Goal: Information Seeking & Learning: Learn about a topic

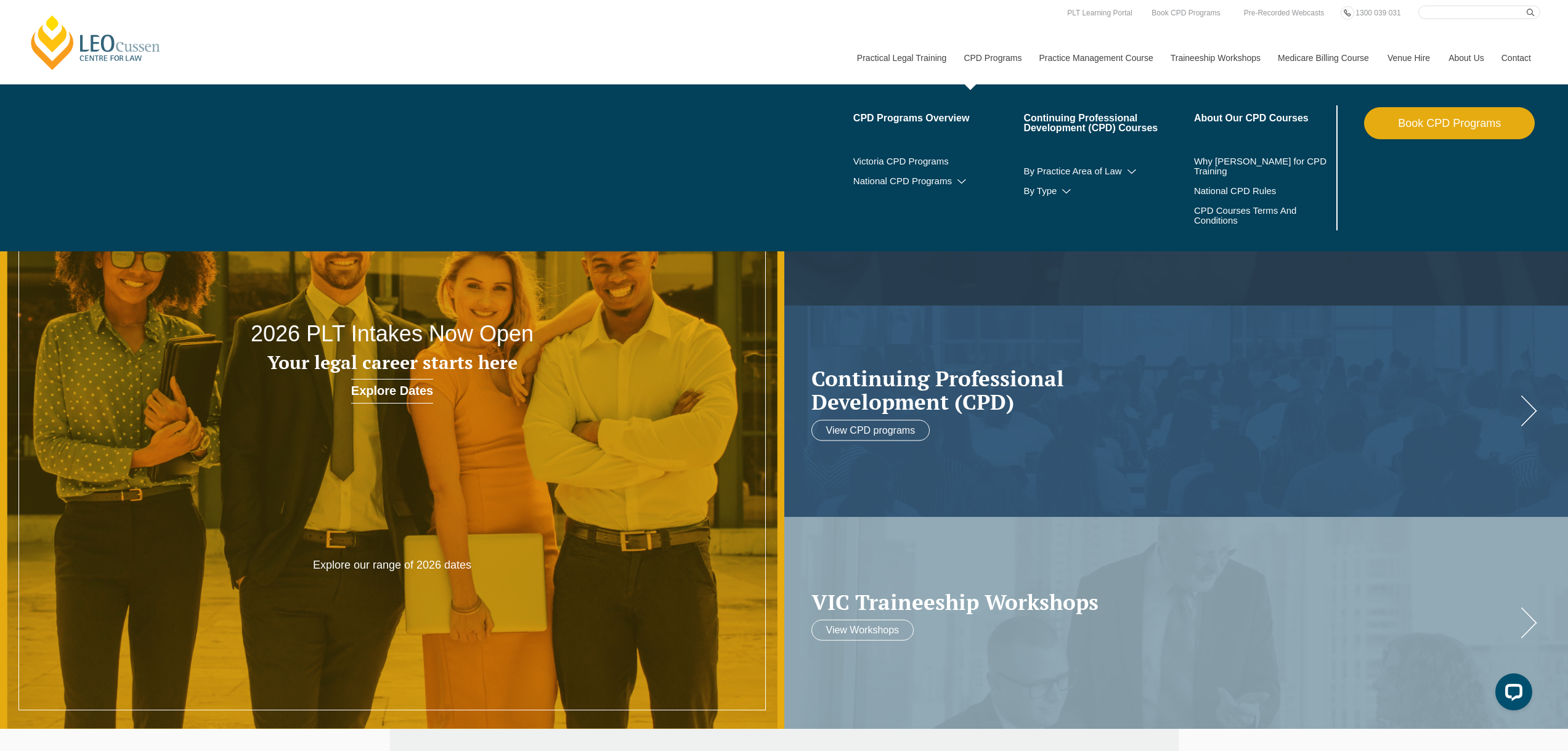
click at [999, 55] on link "CPD Programs" at bounding box center [991, 57] width 75 height 53
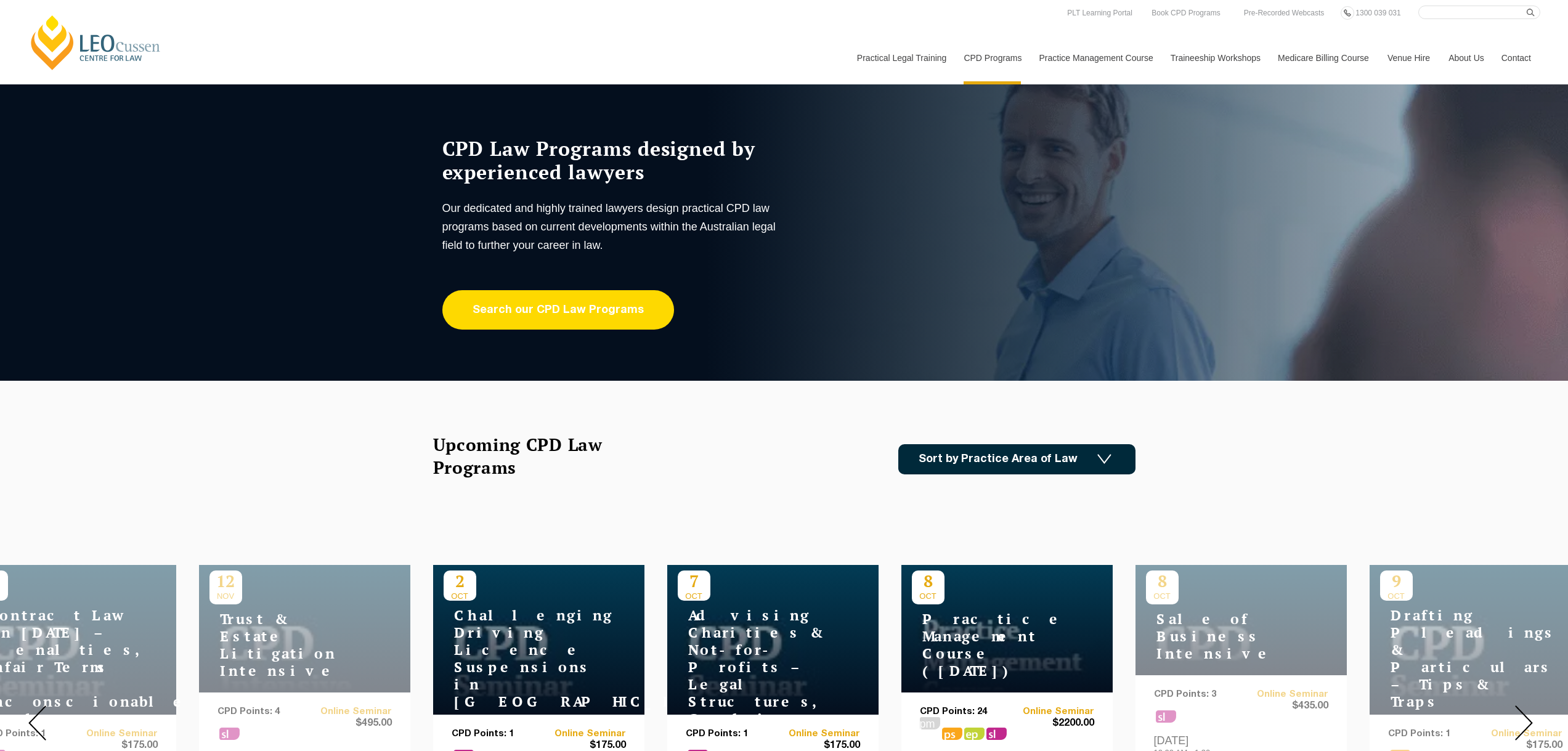
click at [581, 314] on link "Search our CPD Law Programs" at bounding box center [558, 310] width 232 height 40
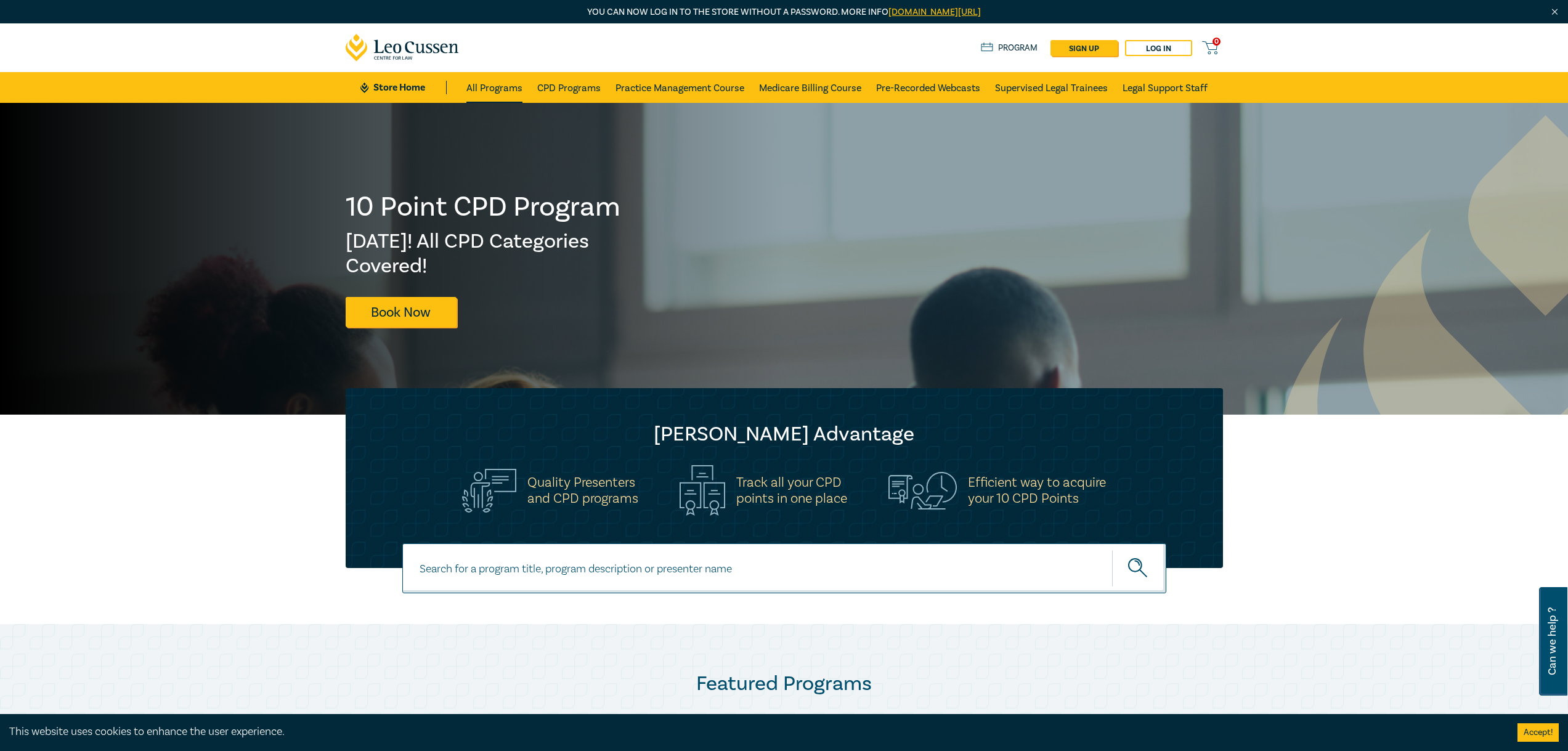
click at [489, 83] on link "All Programs" at bounding box center [495, 87] width 56 height 31
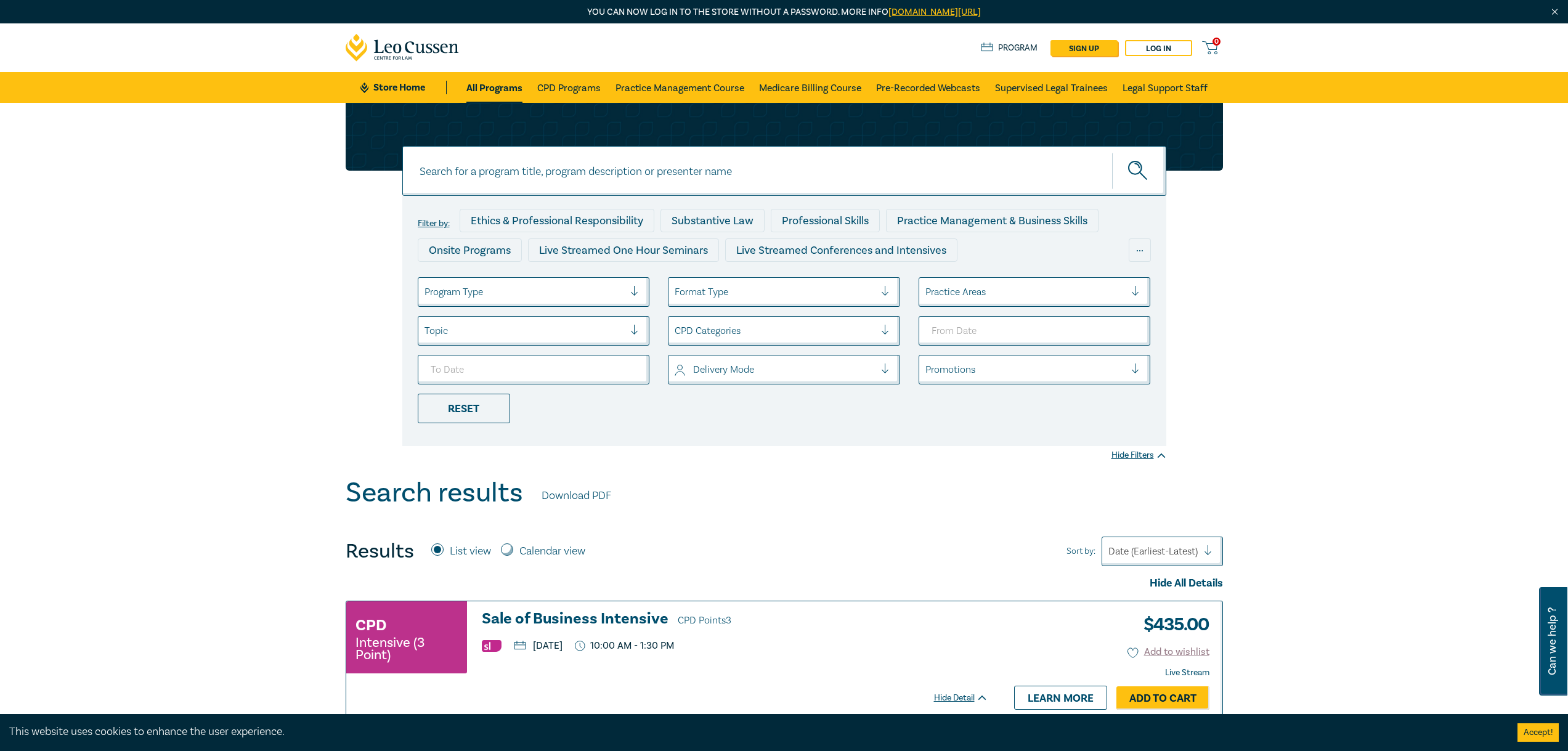
click at [986, 292] on div at bounding box center [1025, 292] width 200 height 16
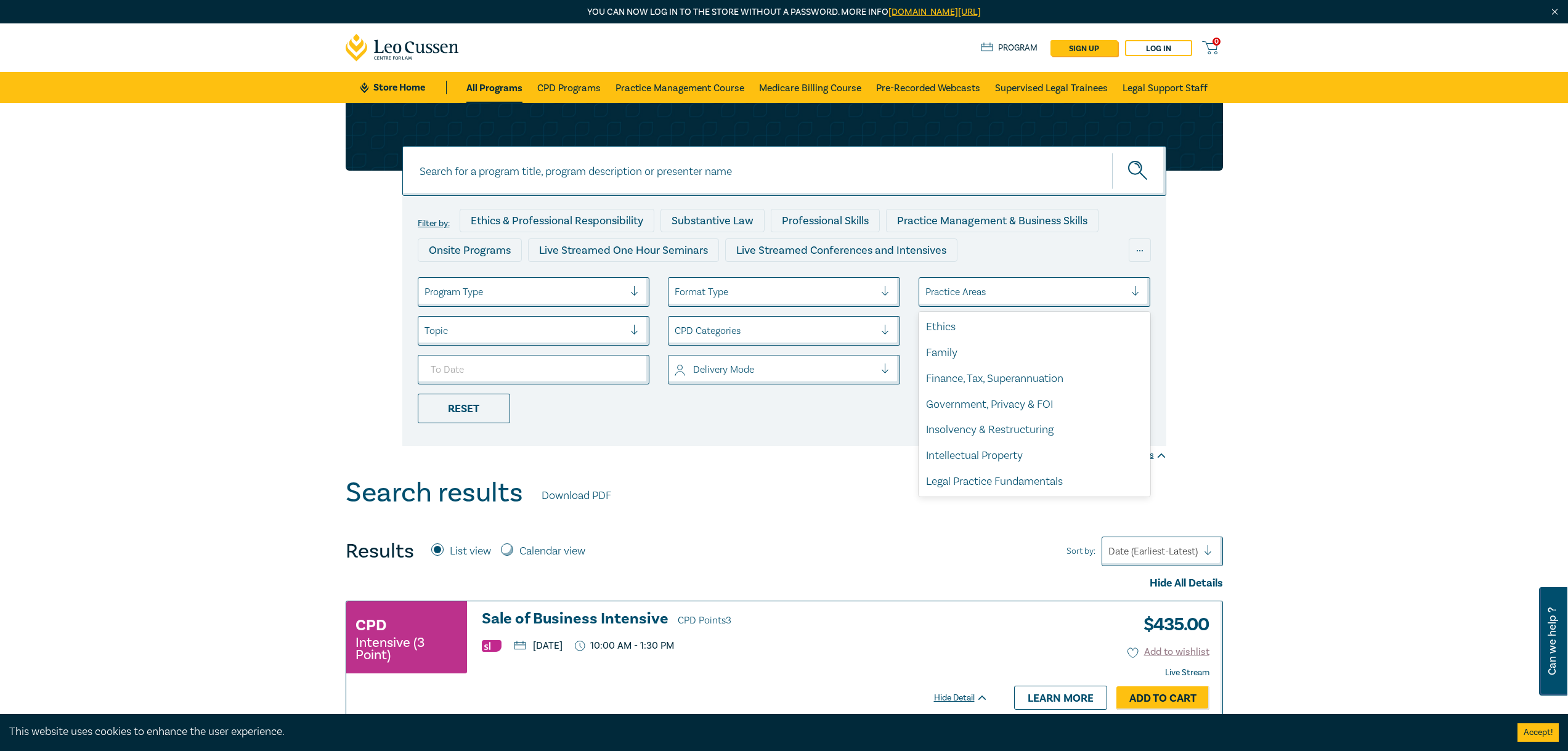
scroll to position [362, 0]
click at [980, 428] on div "Property, Leases & Planning" at bounding box center [1033, 430] width 232 height 26
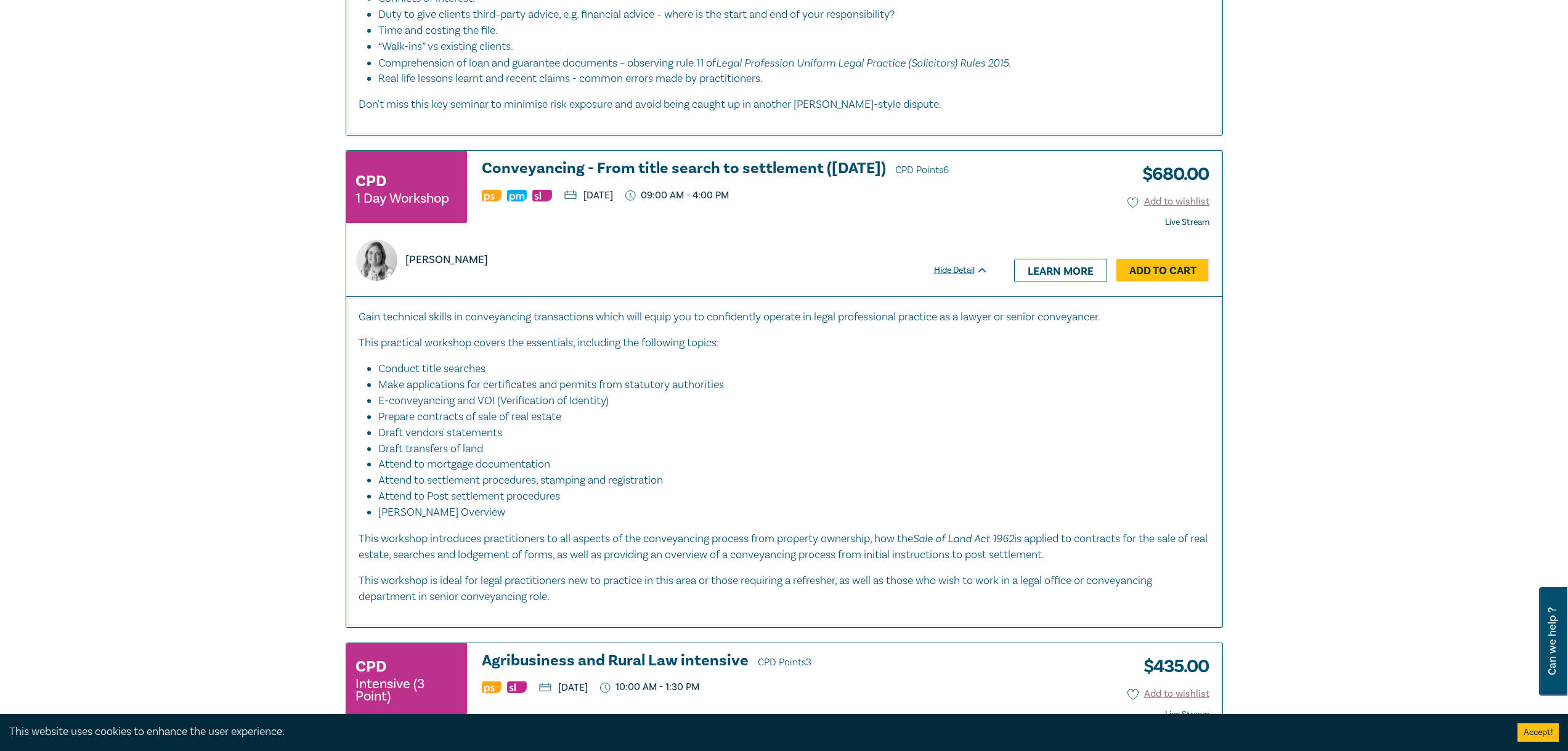
scroll to position [3080, 0]
